Goal: Information Seeking & Learning: Learn about a topic

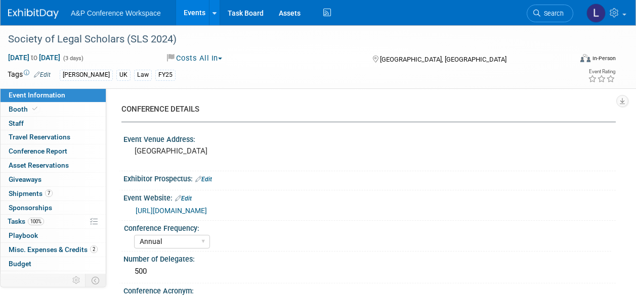
select select "Annual"
select select "Level 2"
select select "In-Person Booth"
select select "[PERSON_NAME]"
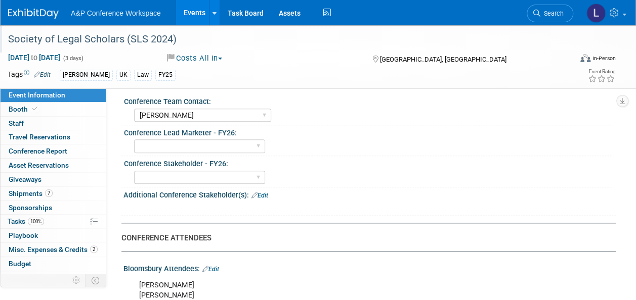
scroll to position [405, 0]
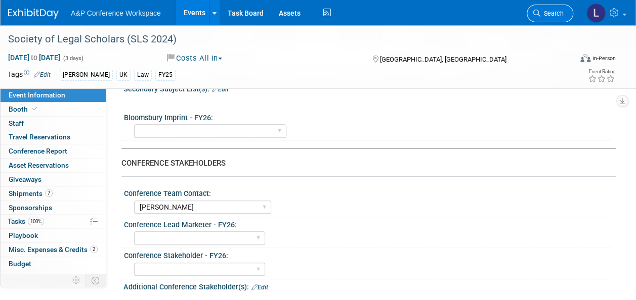
click at [556, 14] on span "Search" at bounding box center [551, 14] width 23 height 8
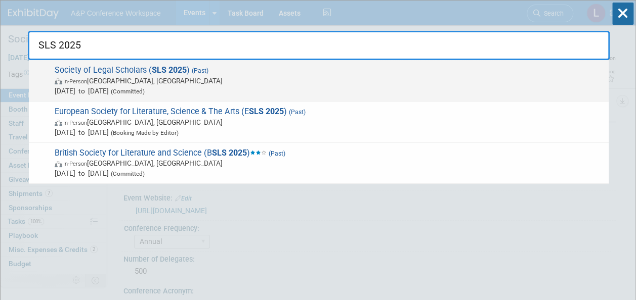
type input "SLS 2025"
click at [154, 67] on strong "SLS 2025" at bounding box center [169, 70] width 35 height 10
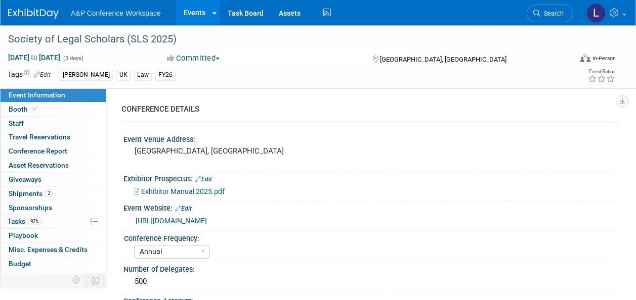
select select "Annual"
select select "Level 2"
select select "In-Person Booth"
select select "Law"
select select "[PERSON_NAME] Publishing"
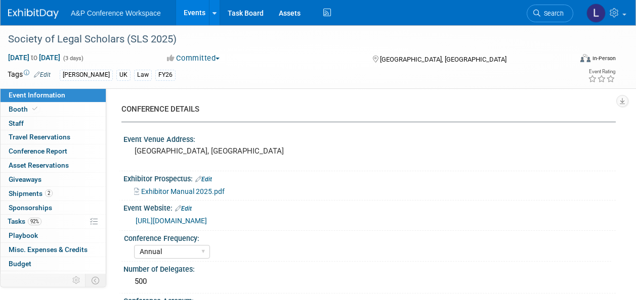
select select "[PERSON_NAME]"
select select "Ros Jubber"
select select "Networking/Commissioning"
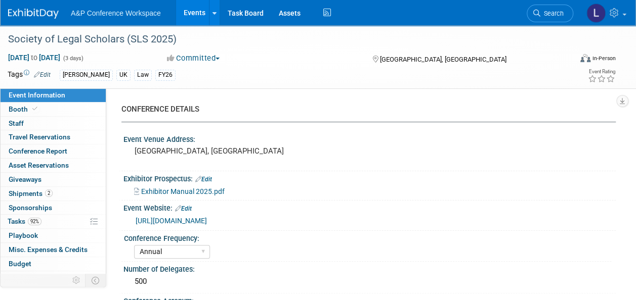
click at [360, 240] on div "Conference Frequency:" at bounding box center [367, 237] width 487 height 13
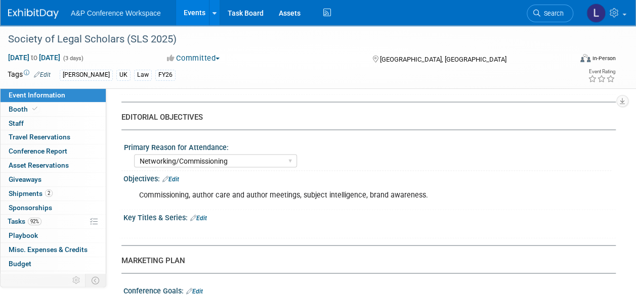
scroll to position [952, 0]
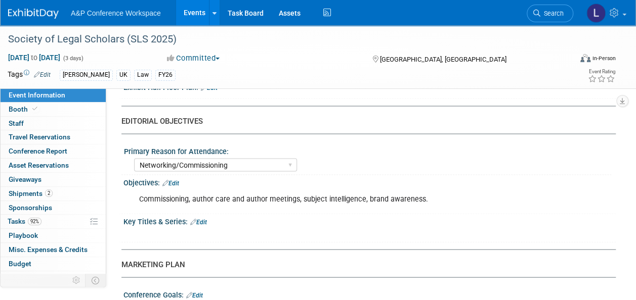
click at [245, 194] on div "Commissioning, author care and author meetings, subject intelligence, brand awa…" at bounding box center [325, 199] width 386 height 20
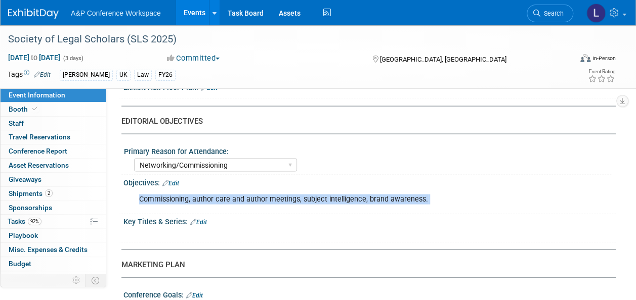
click at [245, 194] on div "Commissioning, author care and author meetings, subject intelligence, brand awa…" at bounding box center [325, 199] width 386 height 20
copy div "Commissioning, author care and author meetings, subject intelligence, brand awa…"
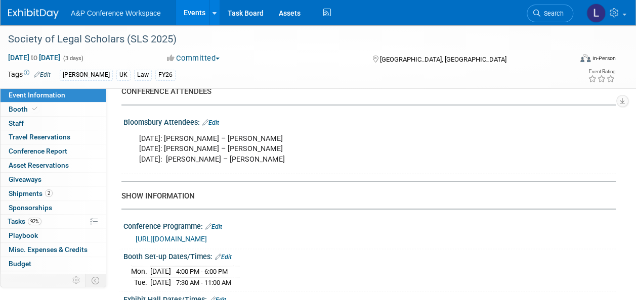
scroll to position [648, 0]
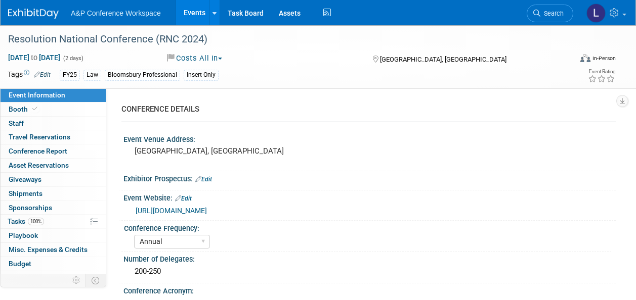
select select "Annual"
select select "Level 3"
select select "Sponsorship"
select select "[PERSON_NAME]"
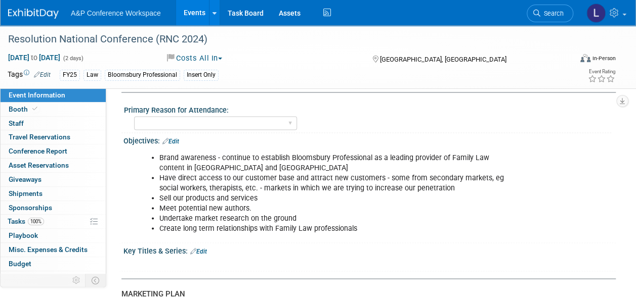
scroll to position [910, 0]
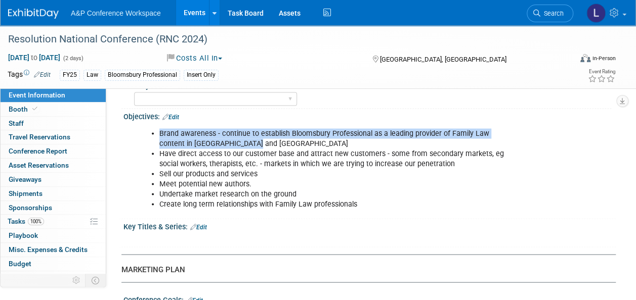
drag, startPoint x: 161, startPoint y: 126, endPoint x: 230, endPoint y: 136, distance: 69.4
click at [230, 136] on li "Brand awareness - continue to establish Bloomsbury Professional as a leading pr…" at bounding box center [335, 138] width 353 height 20
drag, startPoint x: 230, startPoint y: 136, endPoint x: 192, endPoint y: 134, distance: 38.5
copy li "Brand awareness - continue to establish Bloomsbury Professional as a leading pr…"
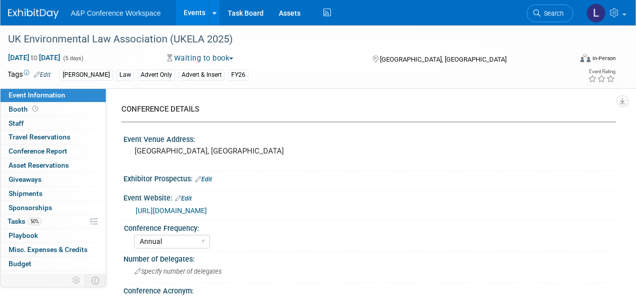
select select "Annual"
select select "Level 3"
select select "Program Advert"
select select "Law"
select select "[PERSON_NAME] Publishing"
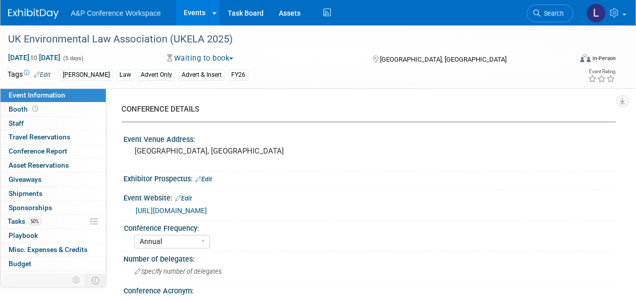
select select "Organised by [PERSON_NAME]"
select select "Ros Jubber"
select select "Brand/Subject Presence​"
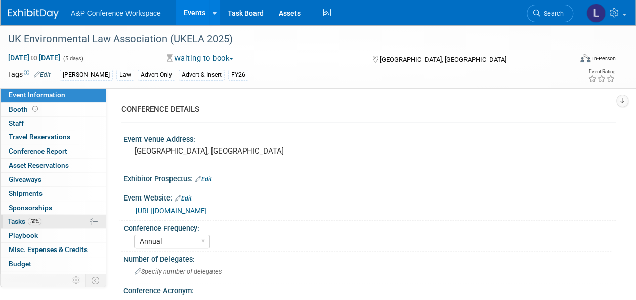
click at [22, 222] on span "Tasks 50%" at bounding box center [25, 221] width 34 height 8
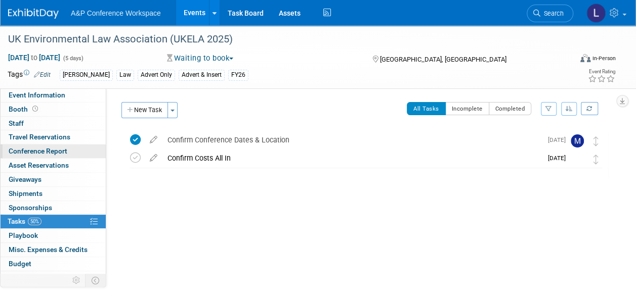
click at [52, 153] on span "Conference Report" at bounding box center [38, 151] width 59 height 8
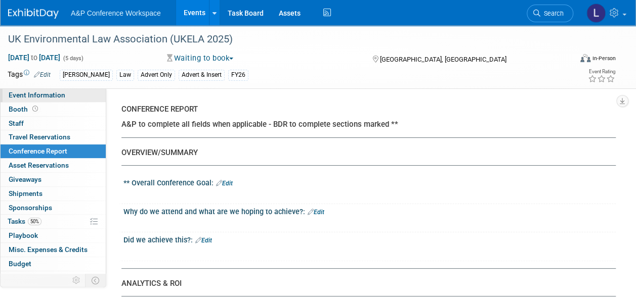
click at [51, 93] on span "Event Information" at bounding box center [37, 95] width 57 height 8
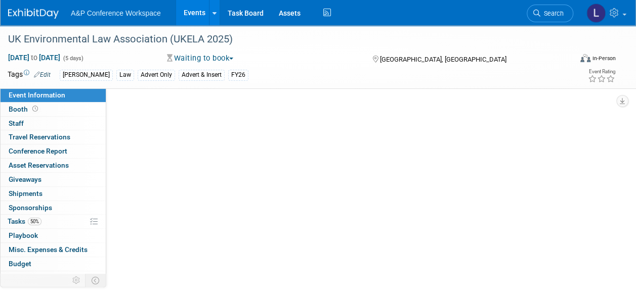
select select "Annual"
select select "Level 3"
select select "Program Advert"
select select "Law"
select select "[PERSON_NAME] Publishing"
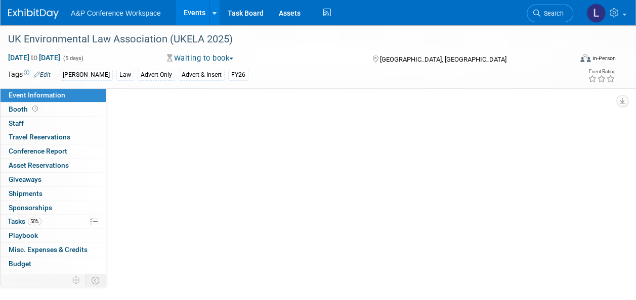
select select "Organised by [PERSON_NAME]"
select select "Ros Jubber"
select select "Brand/Subject Presence​"
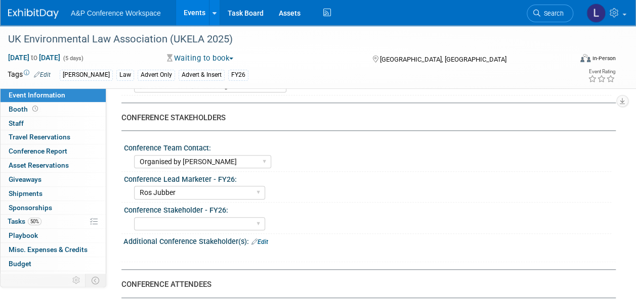
scroll to position [455, 0]
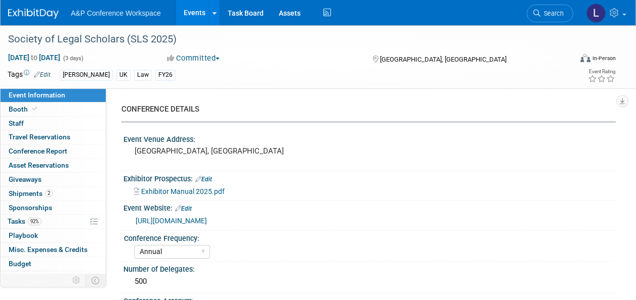
select select "Annual"
select select "Level 2"
select select "In-Person Booth"
select select "Law"
select select "[PERSON_NAME] Publishing"
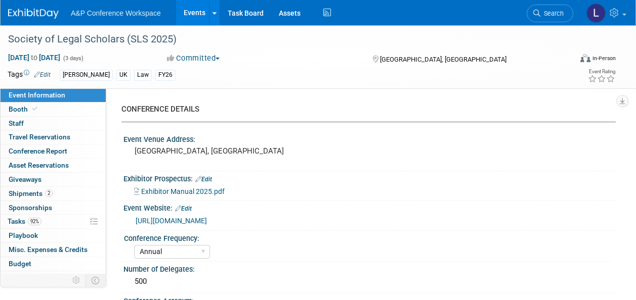
select select "[PERSON_NAME]"
select select "Ros Jubber"
select select "Networking/Commissioning"
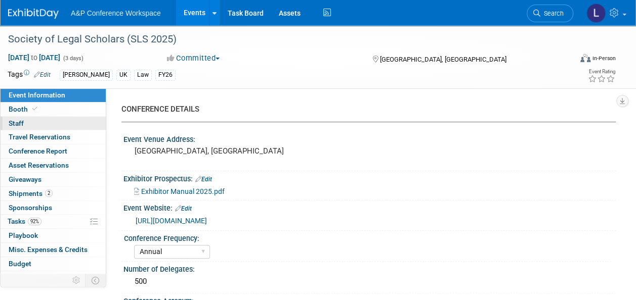
click at [48, 124] on link "0 Staff 0" at bounding box center [53, 124] width 105 height 14
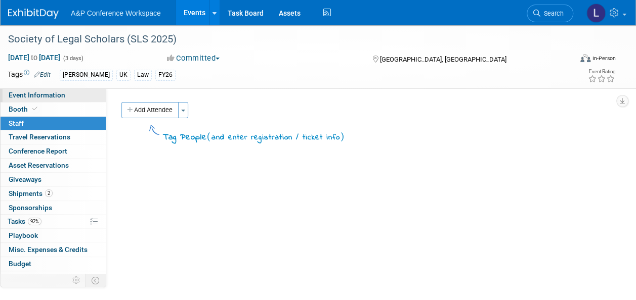
click at [47, 96] on span "Event Information" at bounding box center [37, 95] width 57 height 8
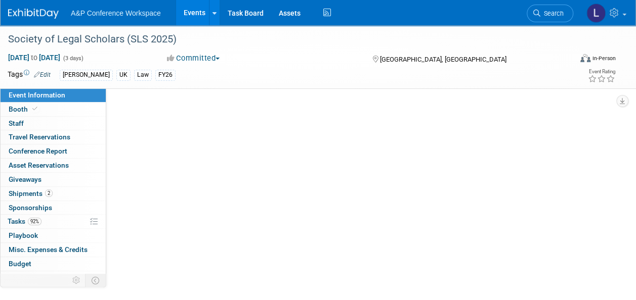
select select "Annual"
select select "Level 2"
select select "In-Person Booth"
select select "Law"
select select "[PERSON_NAME] Publishing"
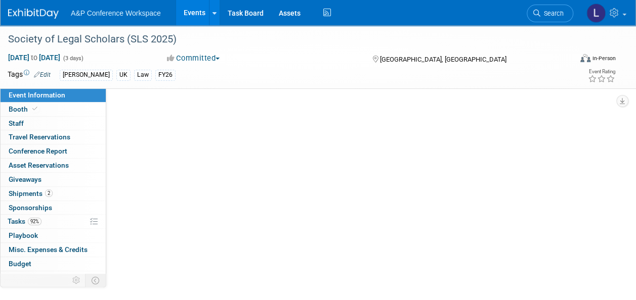
select select "[PERSON_NAME]"
select select "Ros Jubber"
select select "Networking/Commissioning"
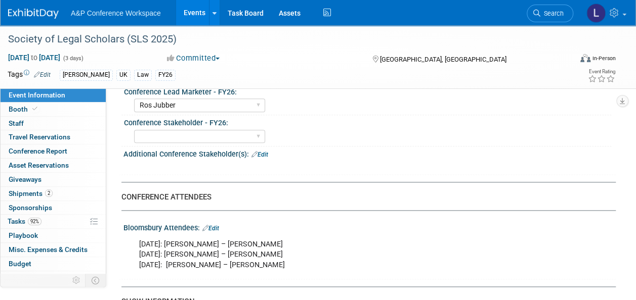
scroll to position [556, 0]
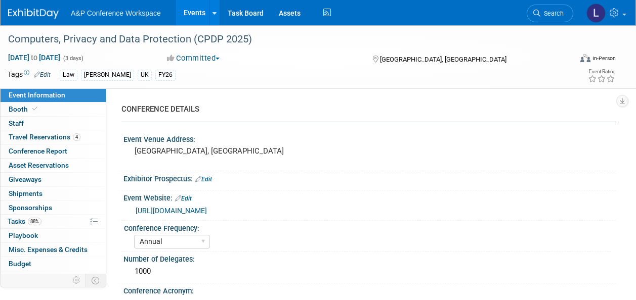
select select "Annual"
select select "Level 2"
select select "In-Person Booth"
select select "Law"
select select "[PERSON_NAME] Publishing"
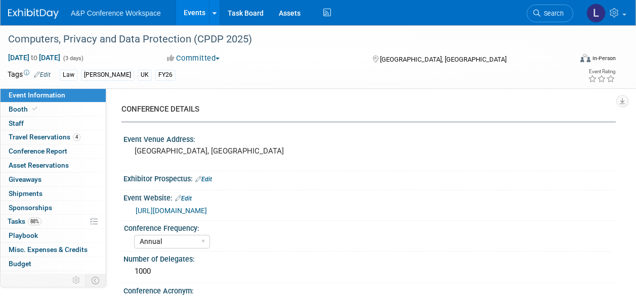
select select "[PERSON_NAME]"
select select "Ros Jubber"
select select "Networking/Commissioning"
